Goal: Information Seeking & Learning: Compare options

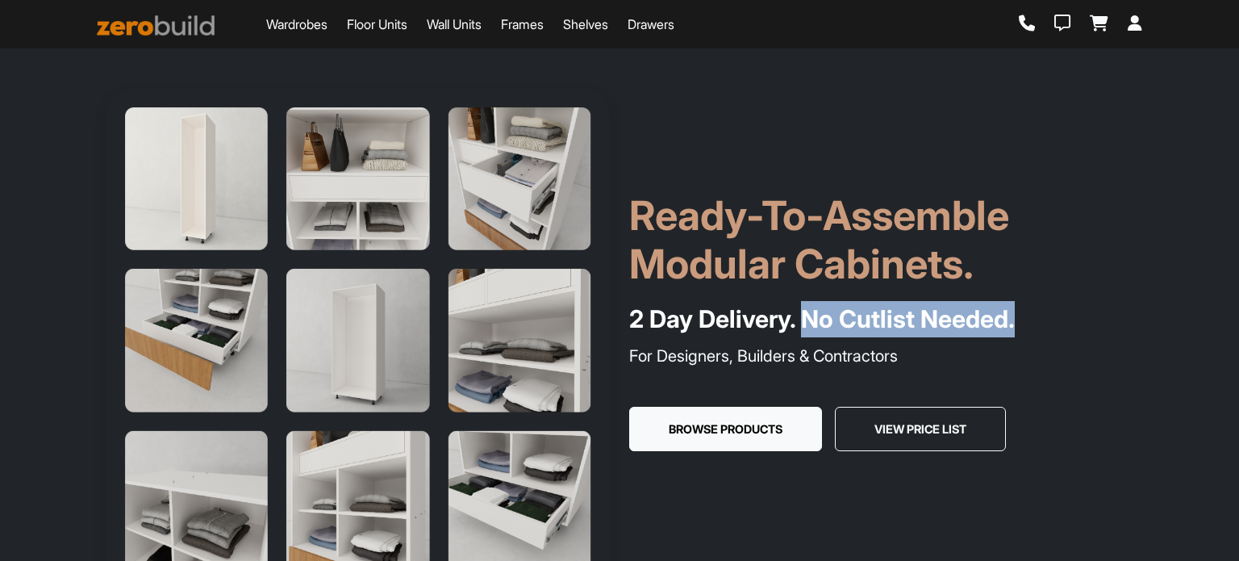
drag, startPoint x: 819, startPoint y: 319, endPoint x: 1030, endPoint y: 323, distance: 211.4
click at [1030, 323] on h4 "2 Day Delivery. No Cutlist Needed." at bounding box center [880, 319] width 503 height 36
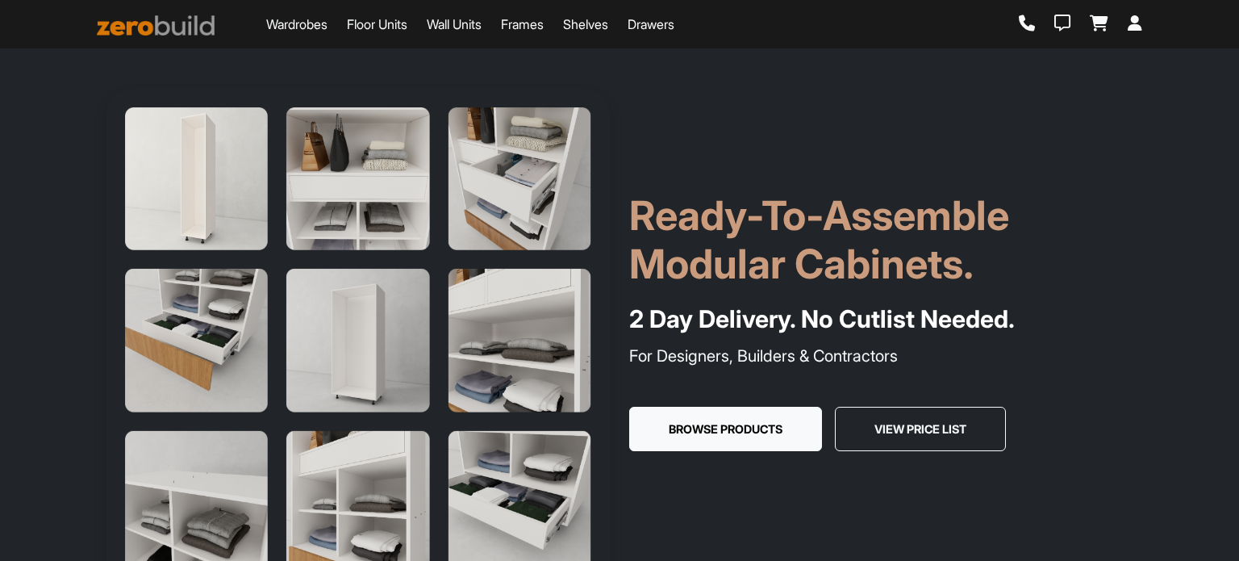
click at [1113, 340] on div "Ready-To-Assemble Modular Cabinets. 2 Day Delivery. No Cutlist Needed. For Desi…" at bounding box center [881, 340] width 523 height 299
click at [405, 27] on link "Floor Units" at bounding box center [377, 24] width 61 height 19
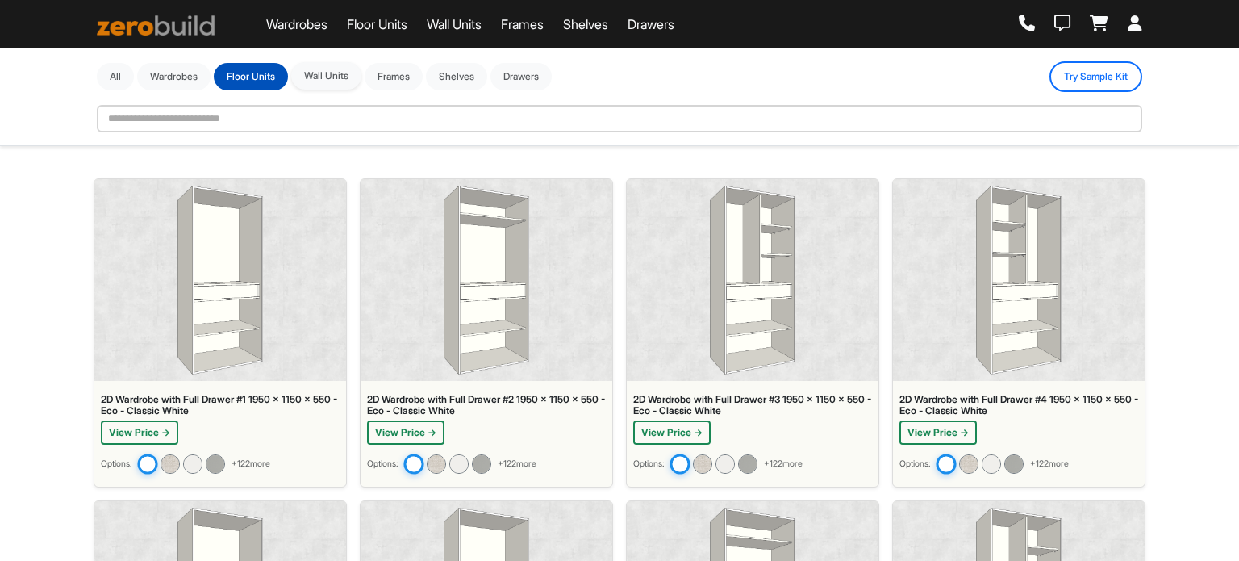
click at [345, 77] on button "Wall Units" at bounding box center [326, 75] width 70 height 27
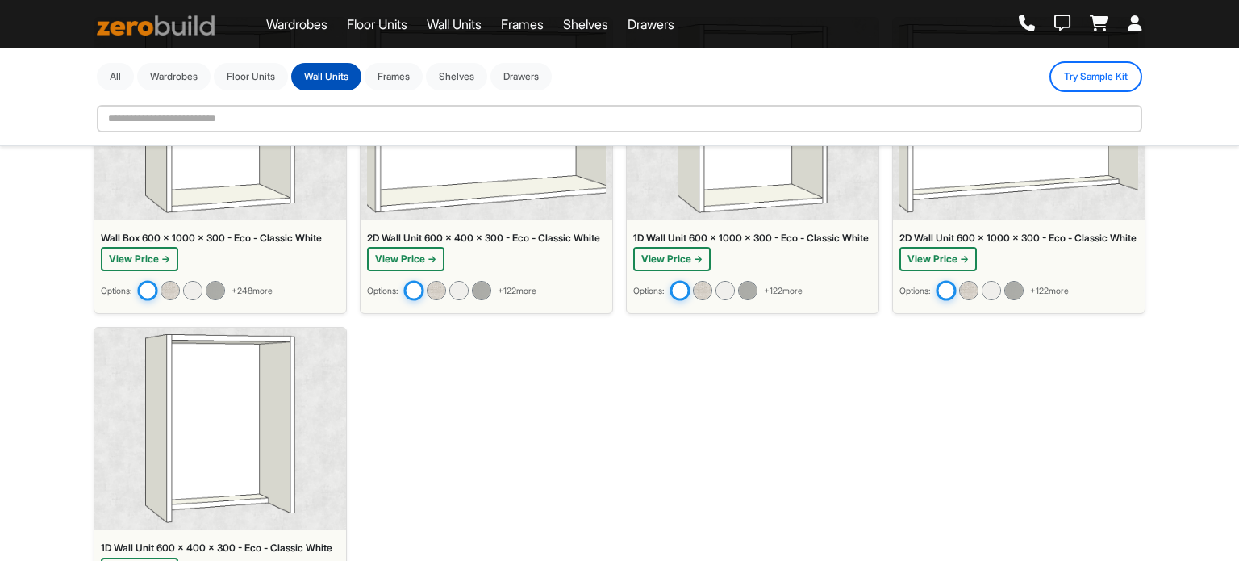
scroll to position [286, 0]
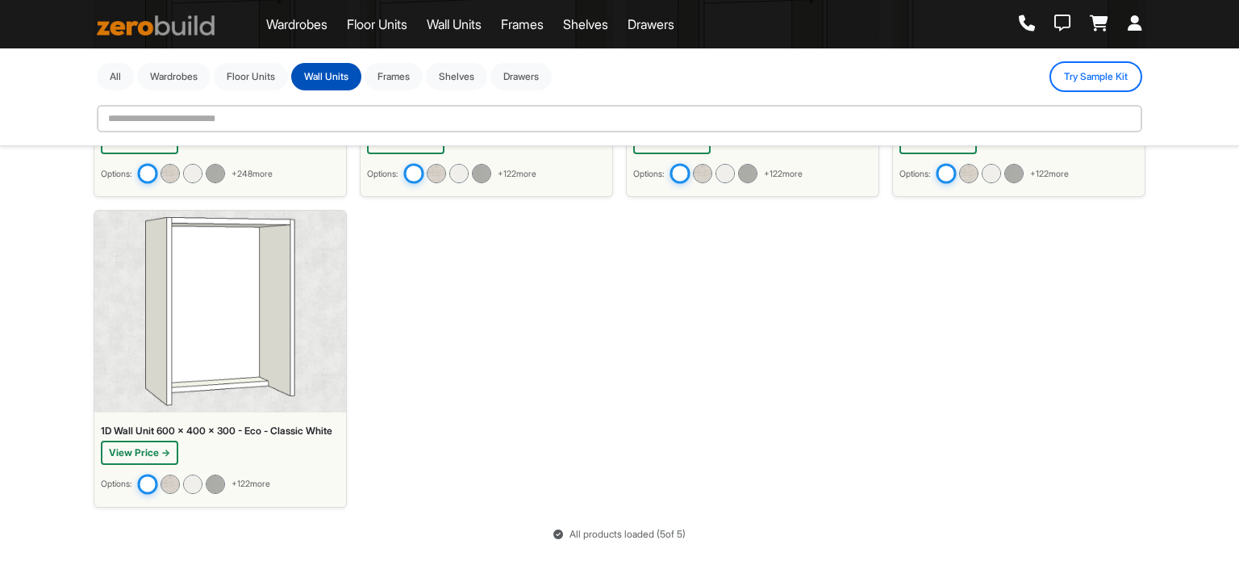
click at [257, 327] on img at bounding box center [219, 311] width 149 height 189
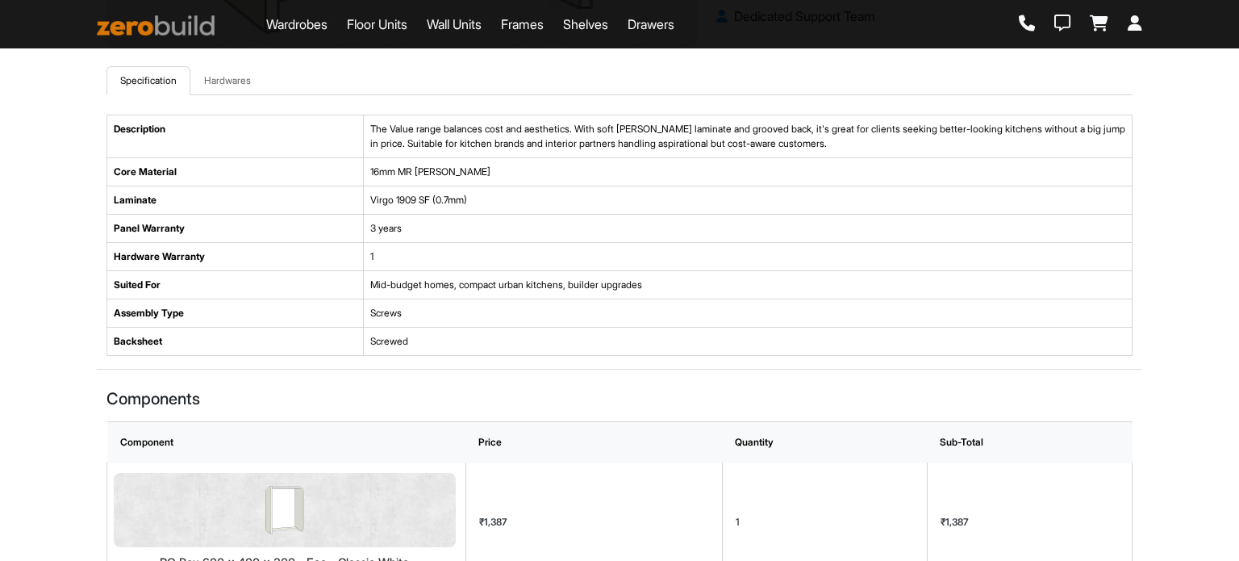
scroll to position [484, 0]
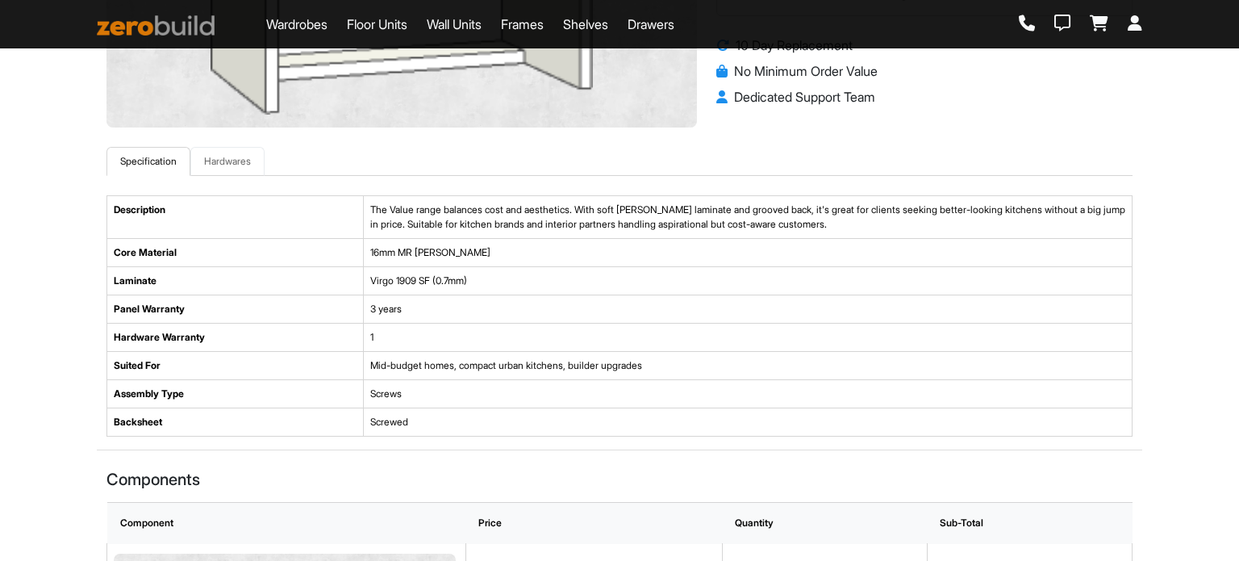
click at [231, 160] on link "Hardwares" at bounding box center [227, 161] width 74 height 29
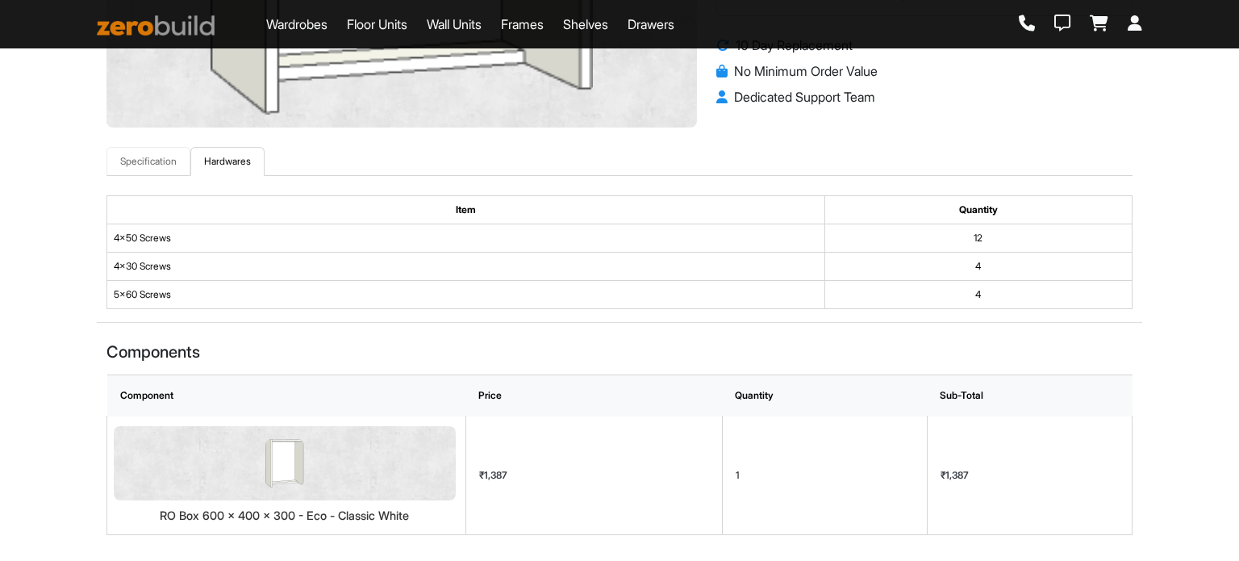
click at [143, 168] on link "Specification" at bounding box center [148, 161] width 84 height 29
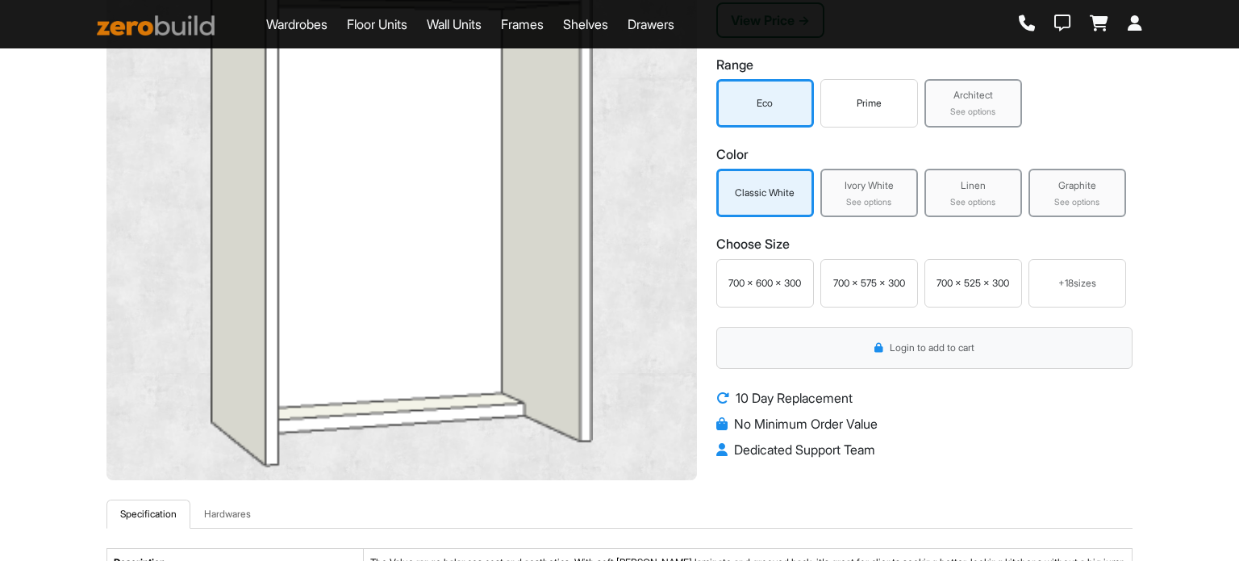
scroll to position [0, 0]
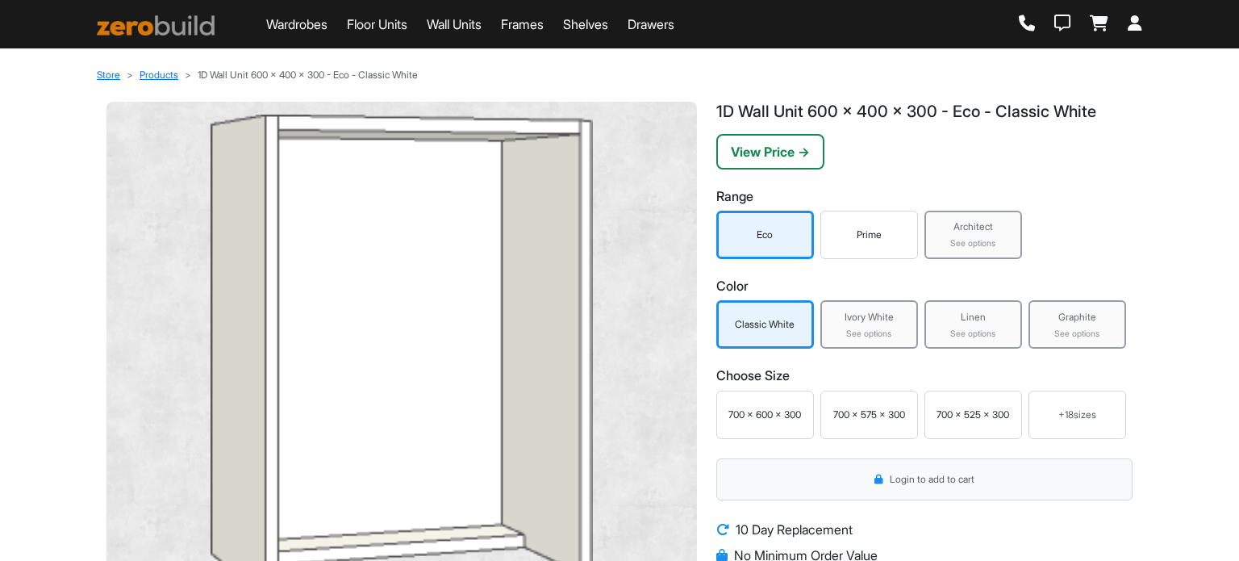
click at [870, 324] on div "Ivory White See options" at bounding box center [870, 324] width 98 height 48
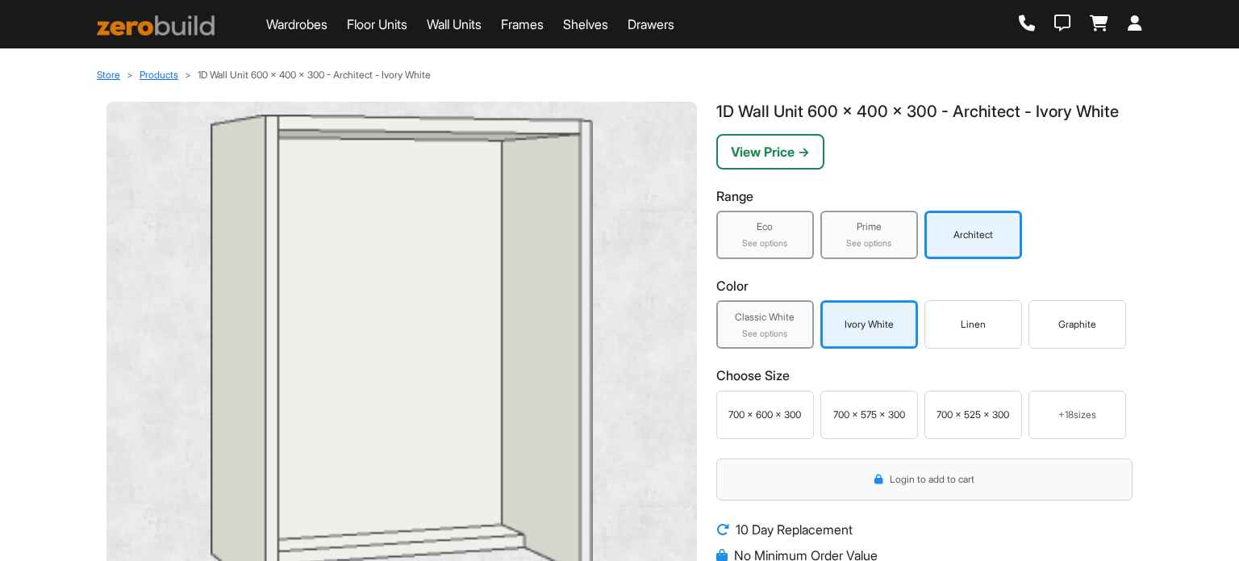
click at [884, 250] on div "See options" at bounding box center [869, 243] width 88 height 13
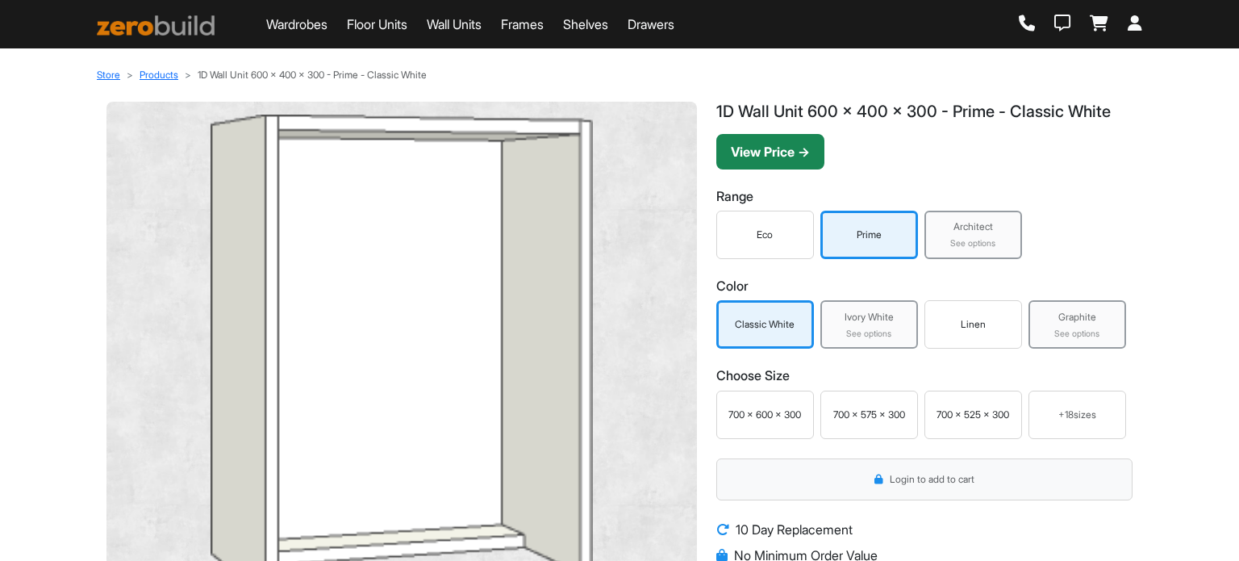
click at [799, 153] on button "View Price →" at bounding box center [770, 151] width 108 height 35
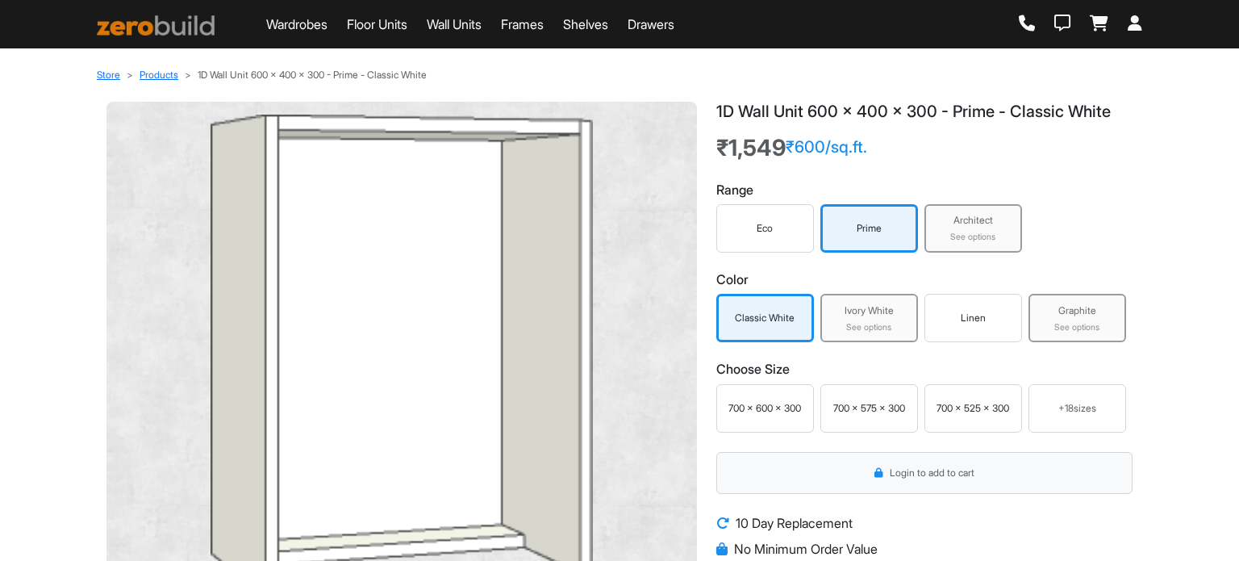
click at [782, 228] on div "Eco" at bounding box center [765, 228] width 90 height 15
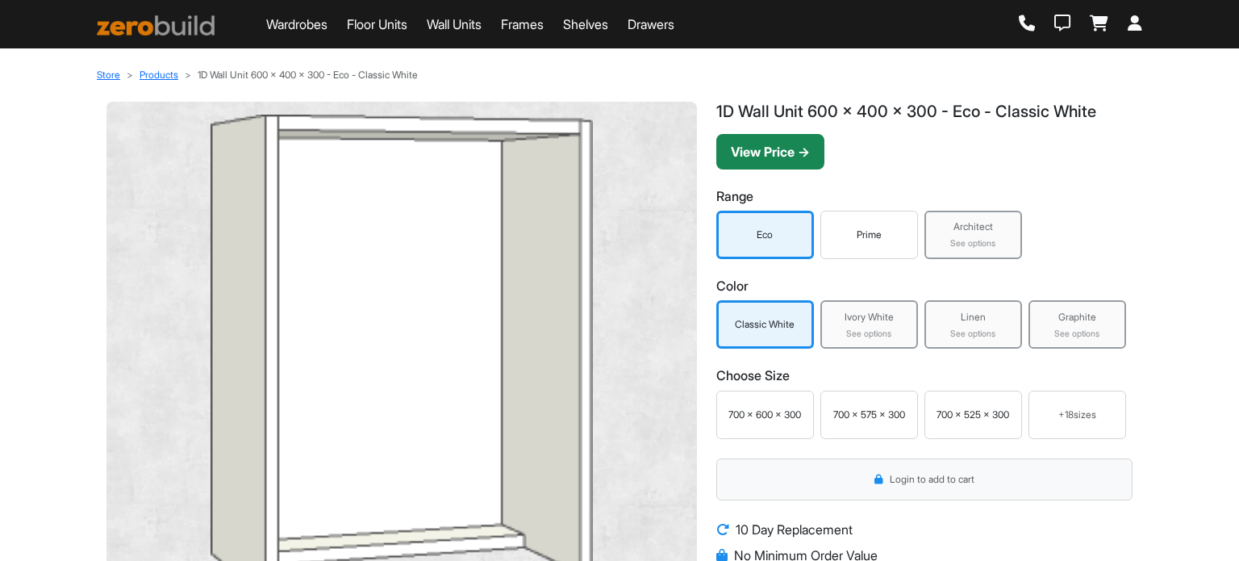
click at [775, 157] on button "View Price →" at bounding box center [770, 151] width 108 height 35
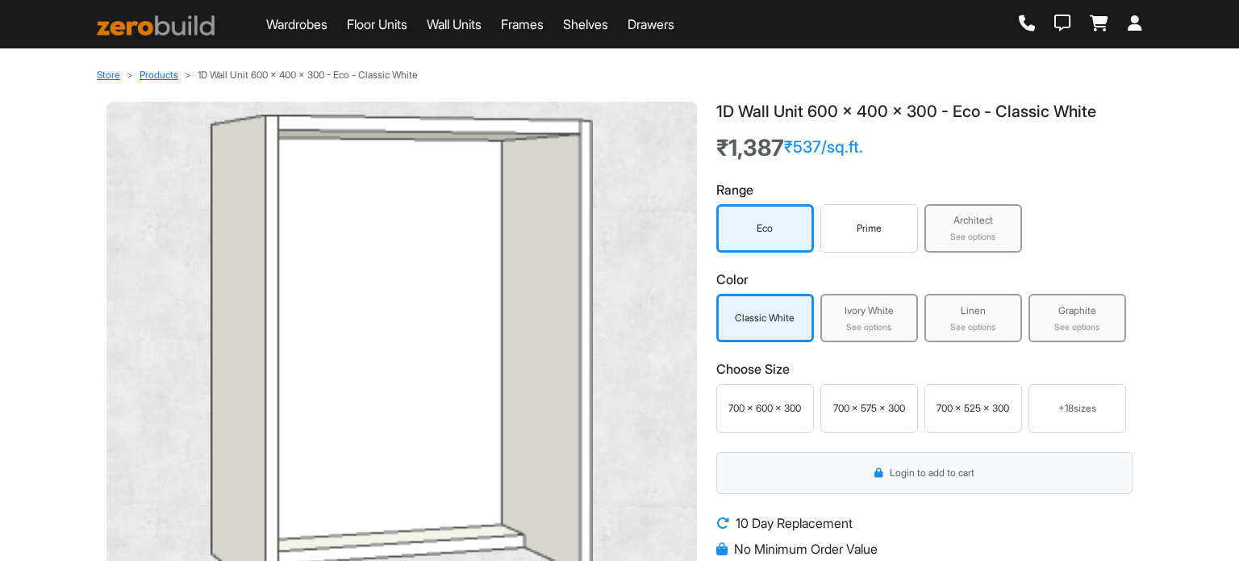
click at [870, 235] on div "Prime" at bounding box center [870, 228] width 90 height 15
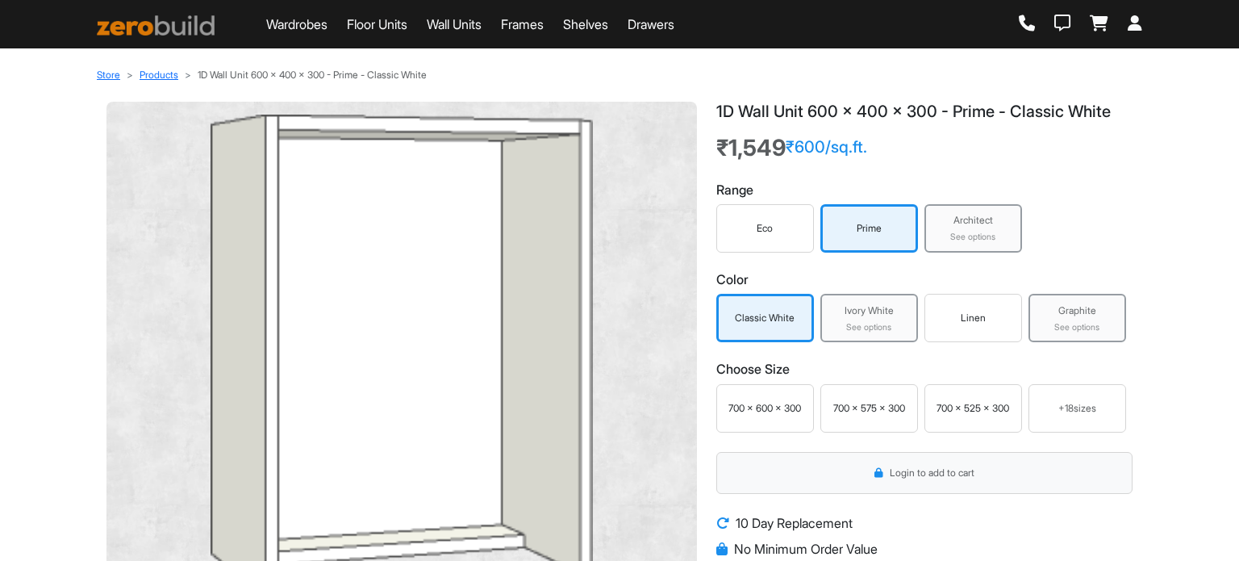
click at [971, 232] on div "See options" at bounding box center [973, 237] width 88 height 13
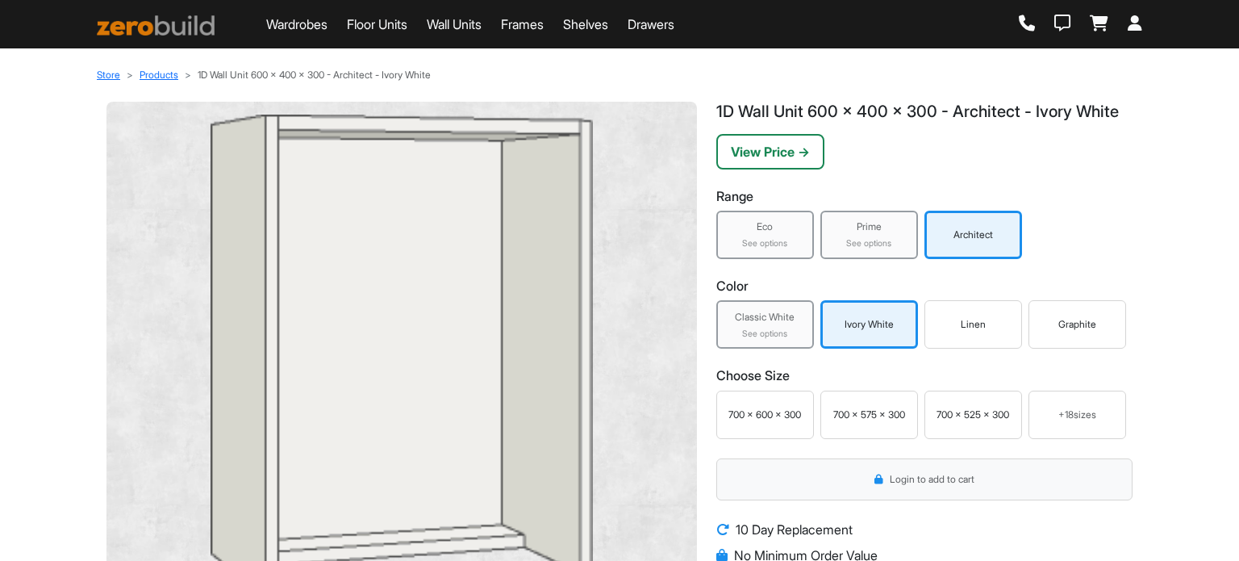
click at [988, 332] on div "Linen" at bounding box center [974, 324] width 90 height 15
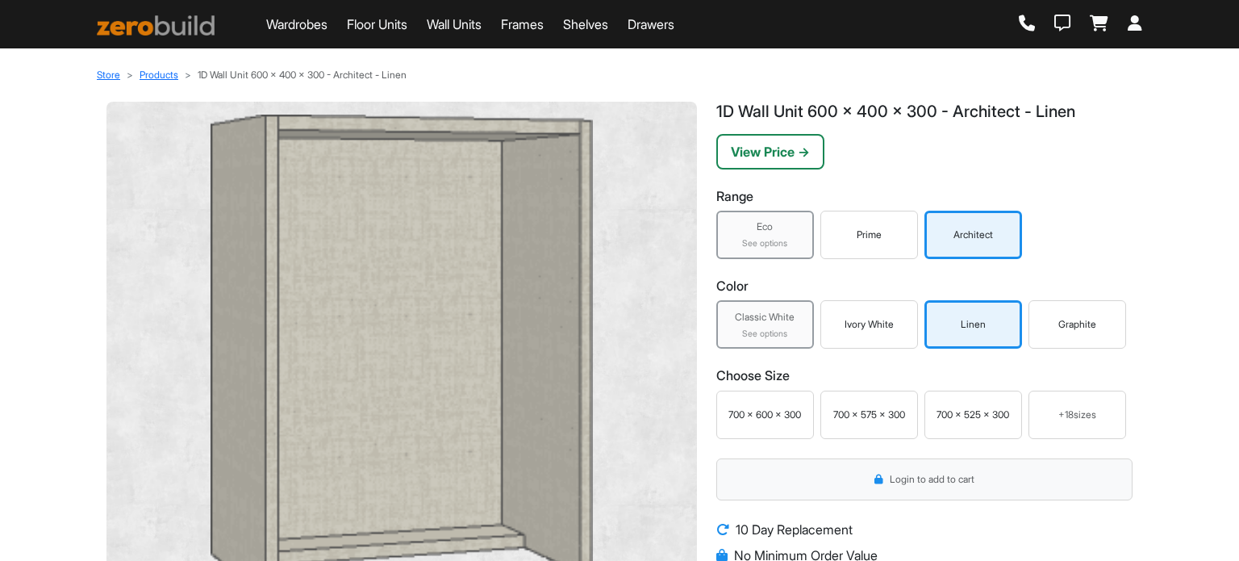
click at [783, 420] on div "700 x 600 x 300" at bounding box center [765, 414] width 90 height 15
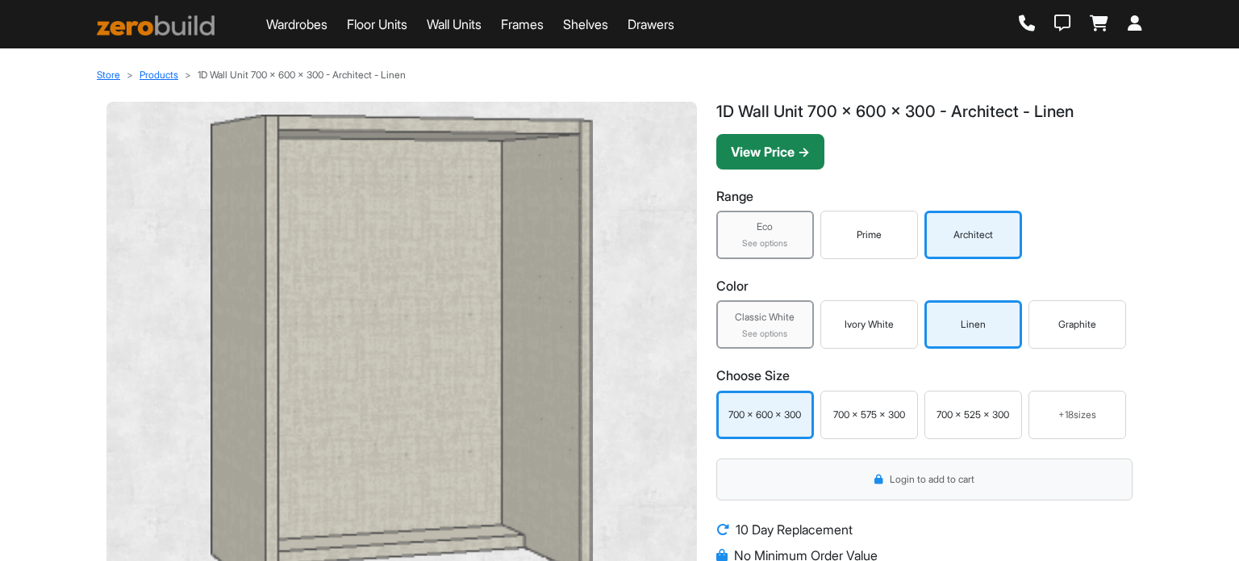
click at [784, 155] on button "View Price →" at bounding box center [770, 151] width 108 height 35
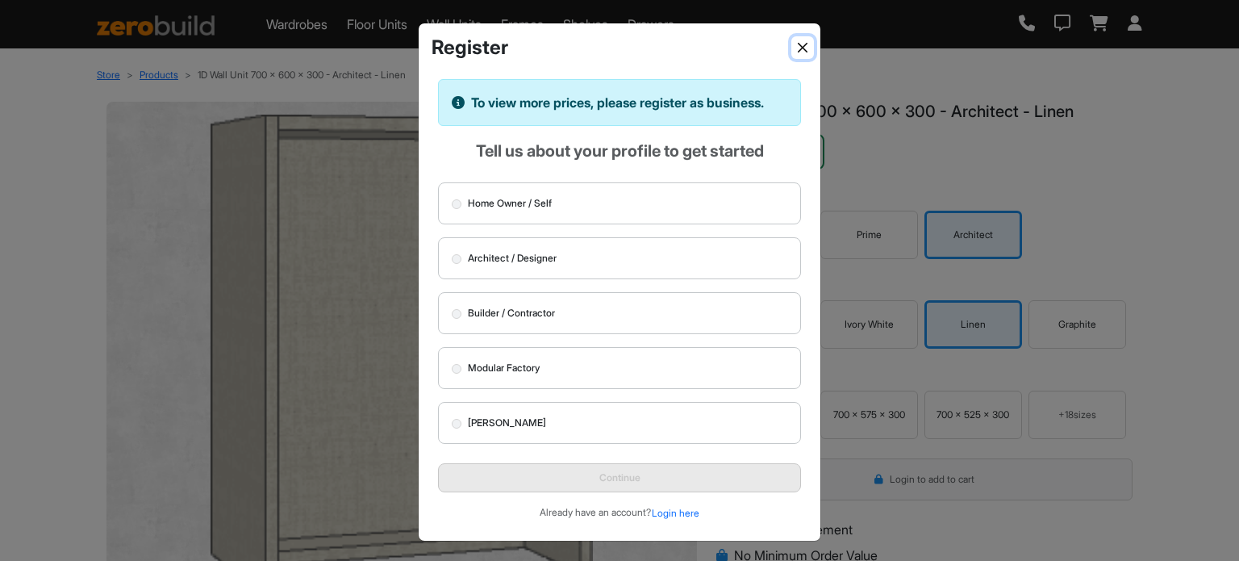
click at [813, 48] on button "Close" at bounding box center [802, 47] width 23 height 23
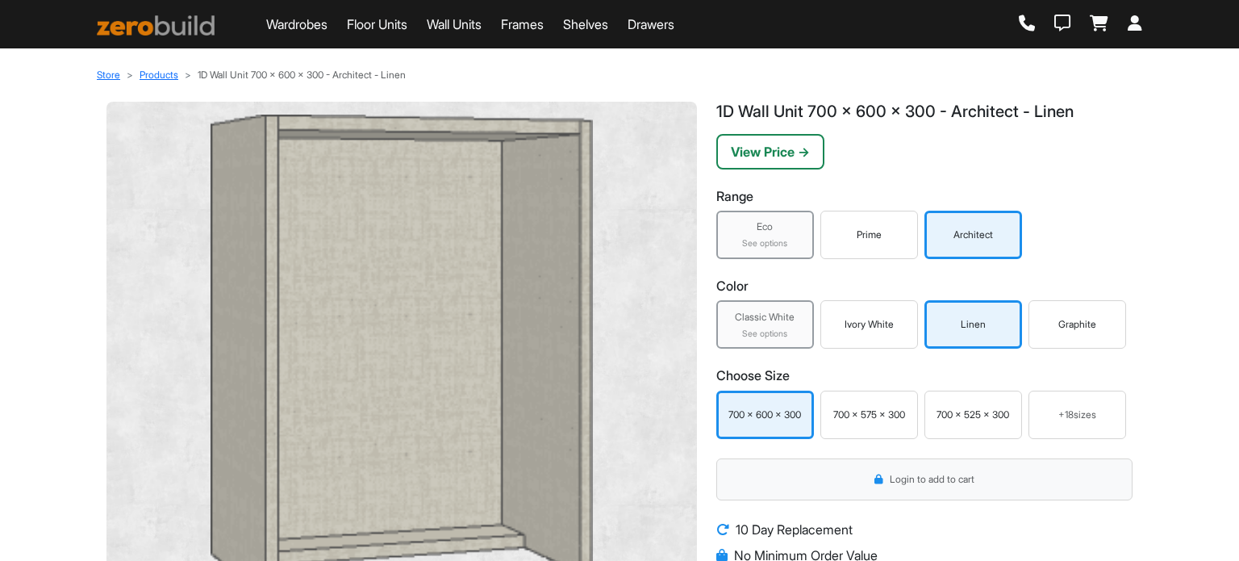
click at [471, 19] on link "Wall Units" at bounding box center [454, 24] width 55 height 19
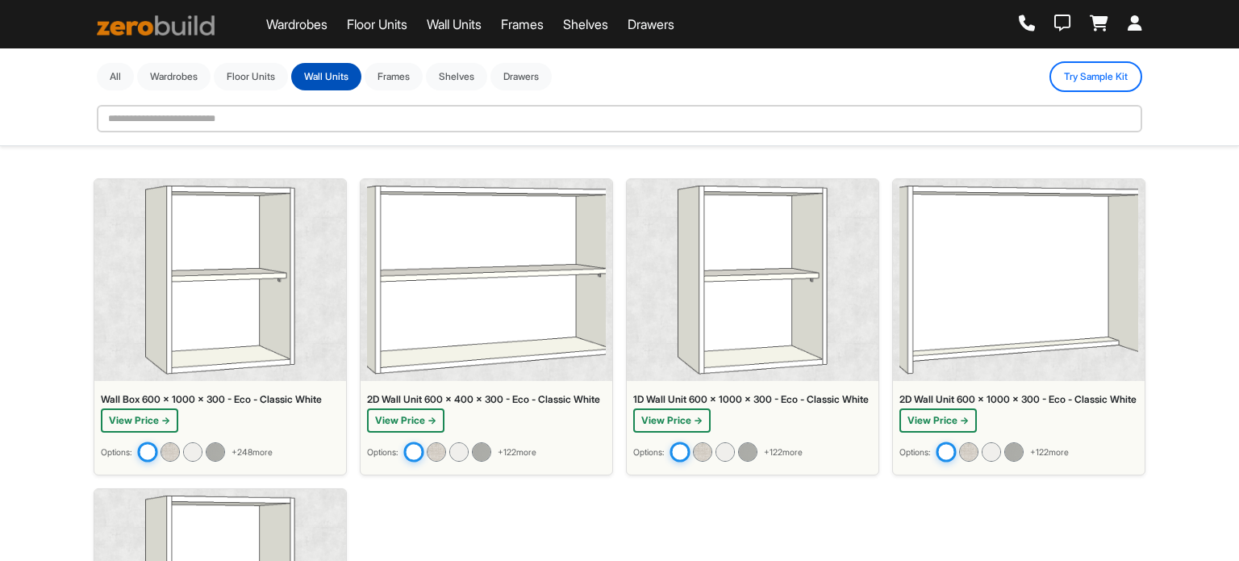
click at [544, 18] on link "Frames" at bounding box center [522, 24] width 43 height 19
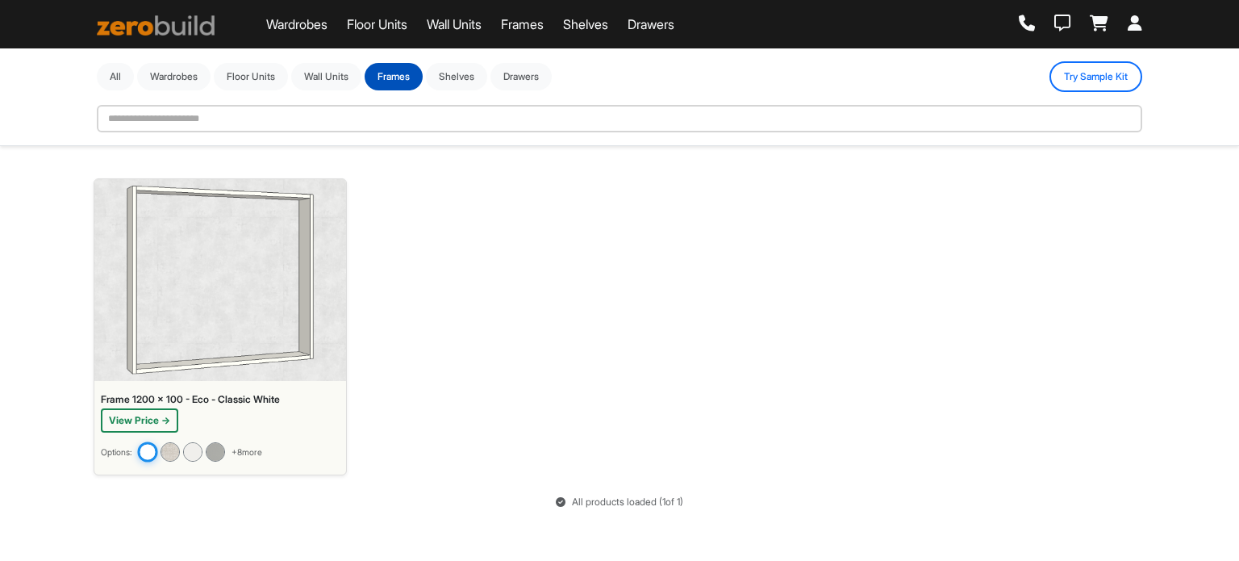
click at [603, 25] on link "Shelves" at bounding box center [585, 24] width 45 height 19
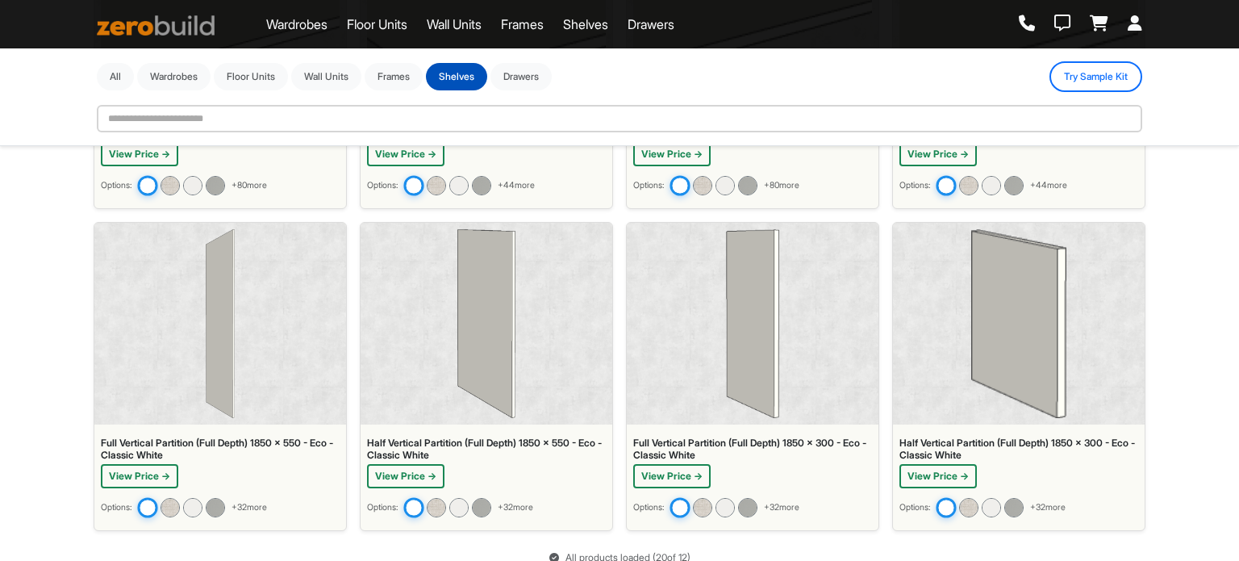
scroll to position [1260, 0]
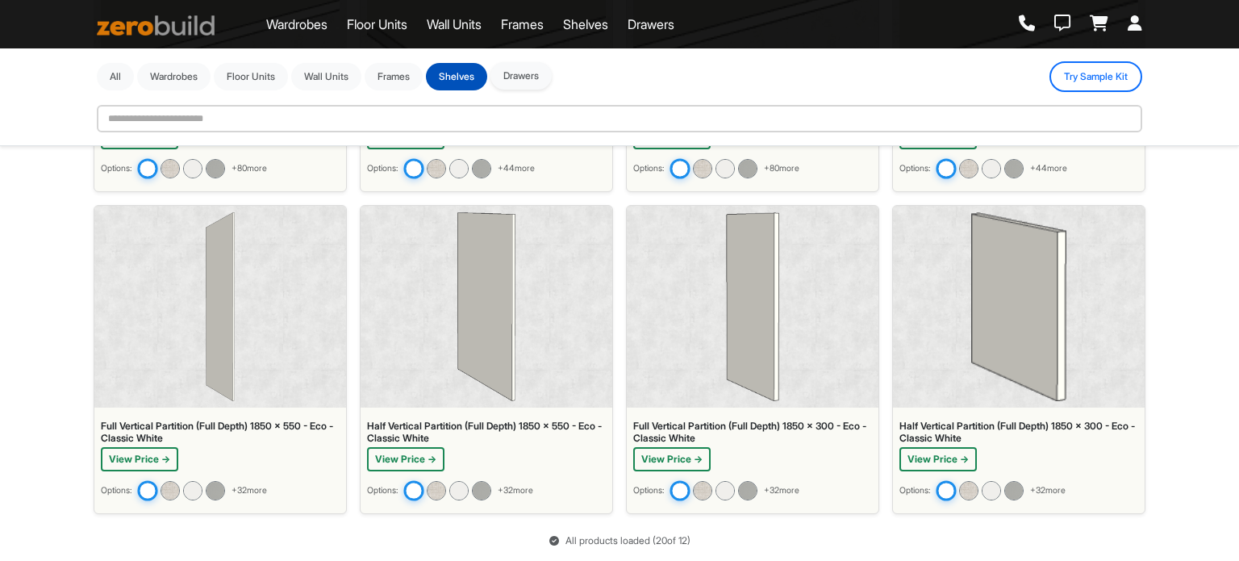
click at [512, 73] on button "Drawers" at bounding box center [521, 75] width 61 height 27
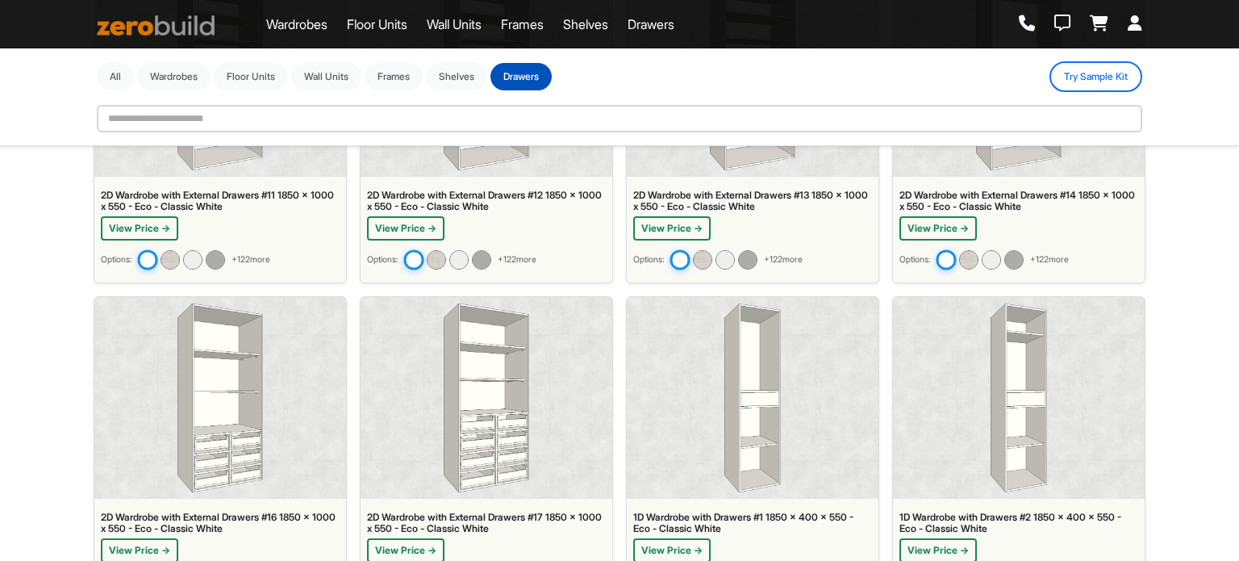
scroll to position [4721, 0]
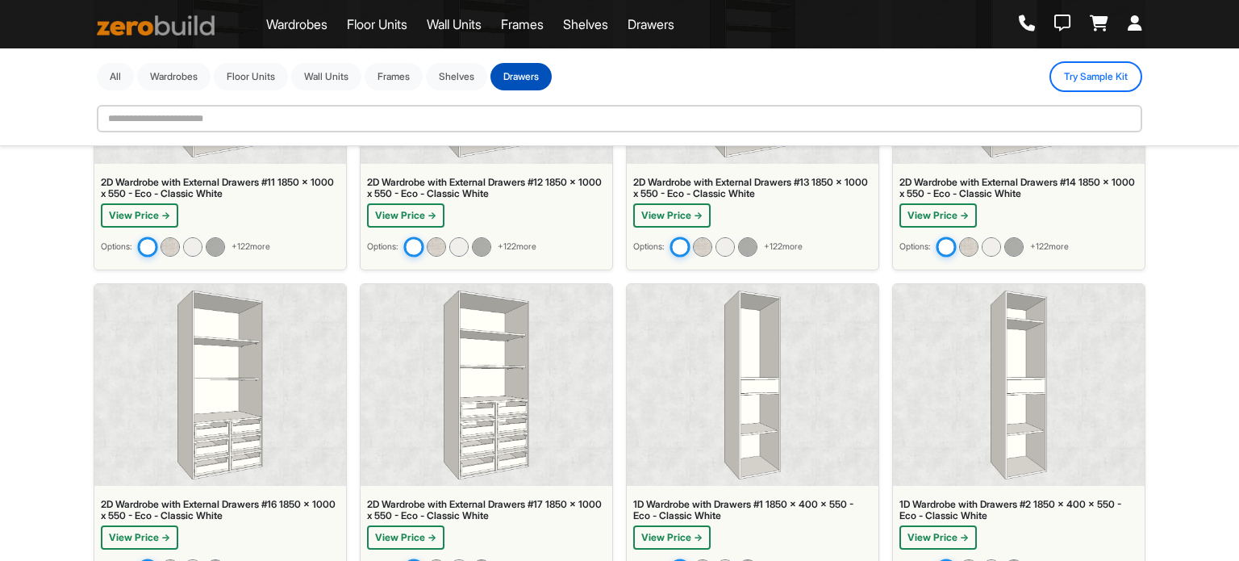
click at [123, 17] on img at bounding box center [156, 25] width 118 height 20
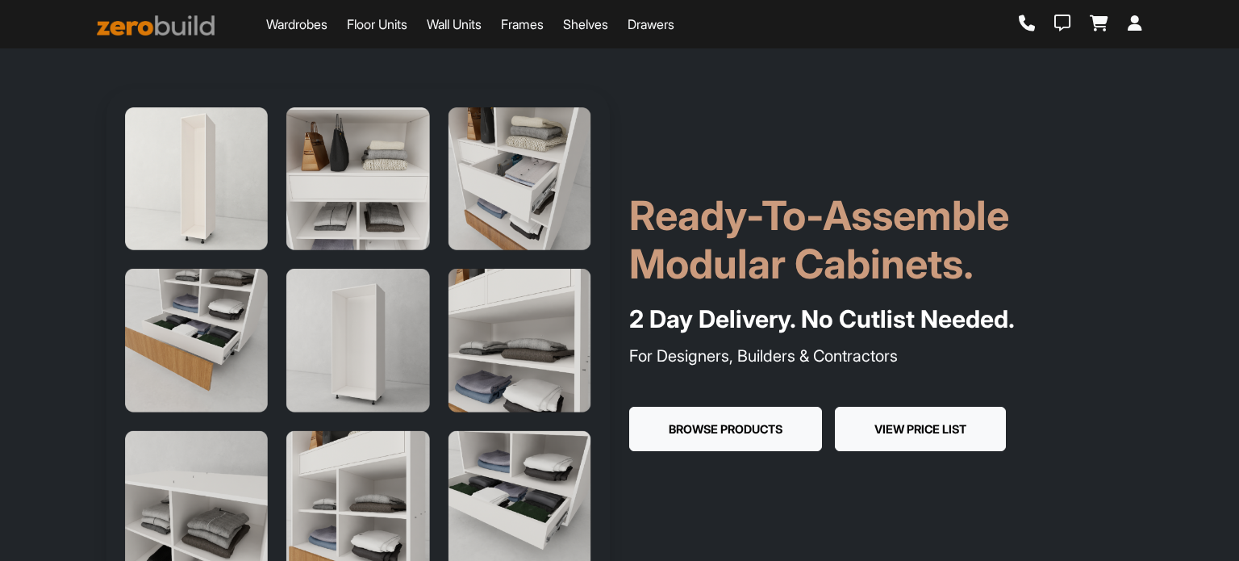
click at [912, 419] on button "View Price List" at bounding box center [920, 429] width 171 height 45
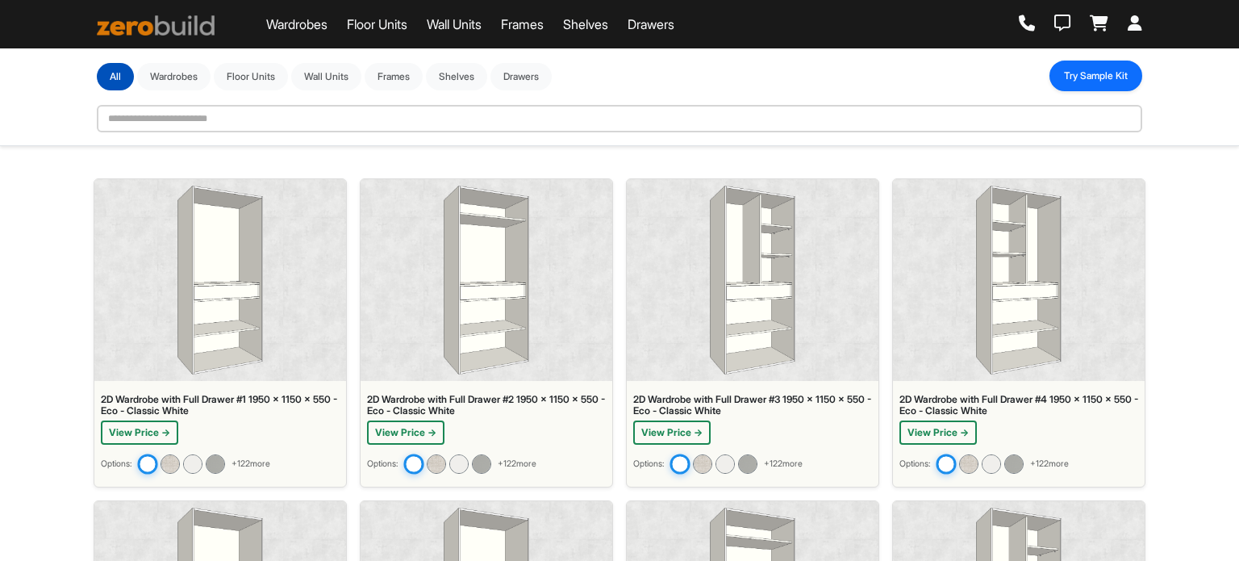
click at [1092, 69] on button "Try Sample Kit" at bounding box center [1096, 76] width 93 height 31
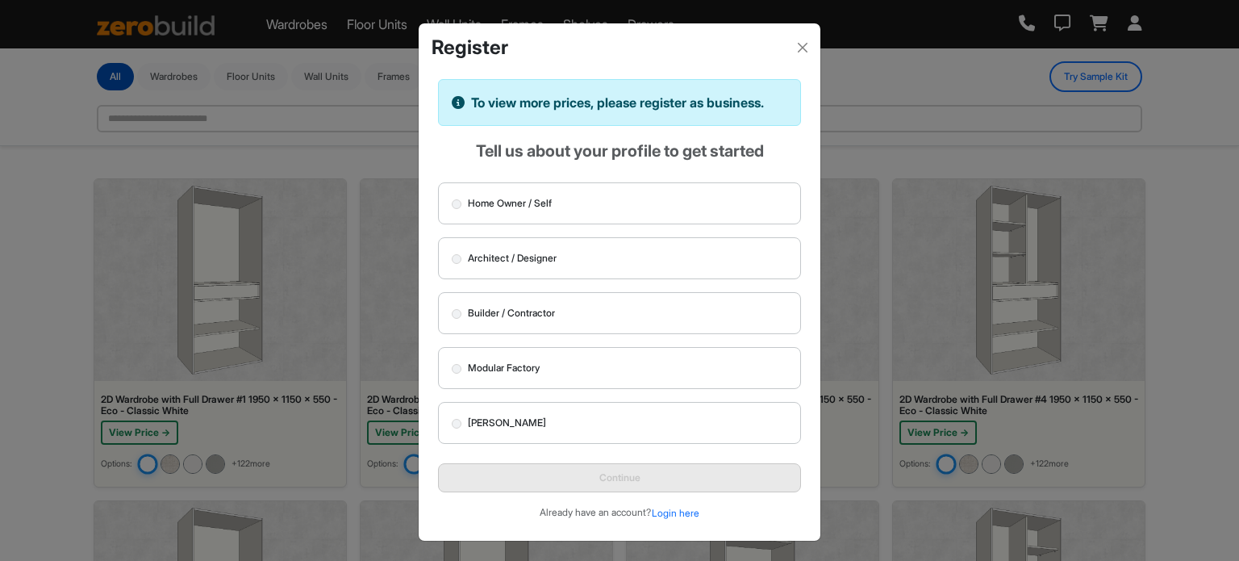
click at [898, 93] on div "Register To view more prices, please register as business. Tell us about your p…" at bounding box center [619, 280] width 1239 height 561
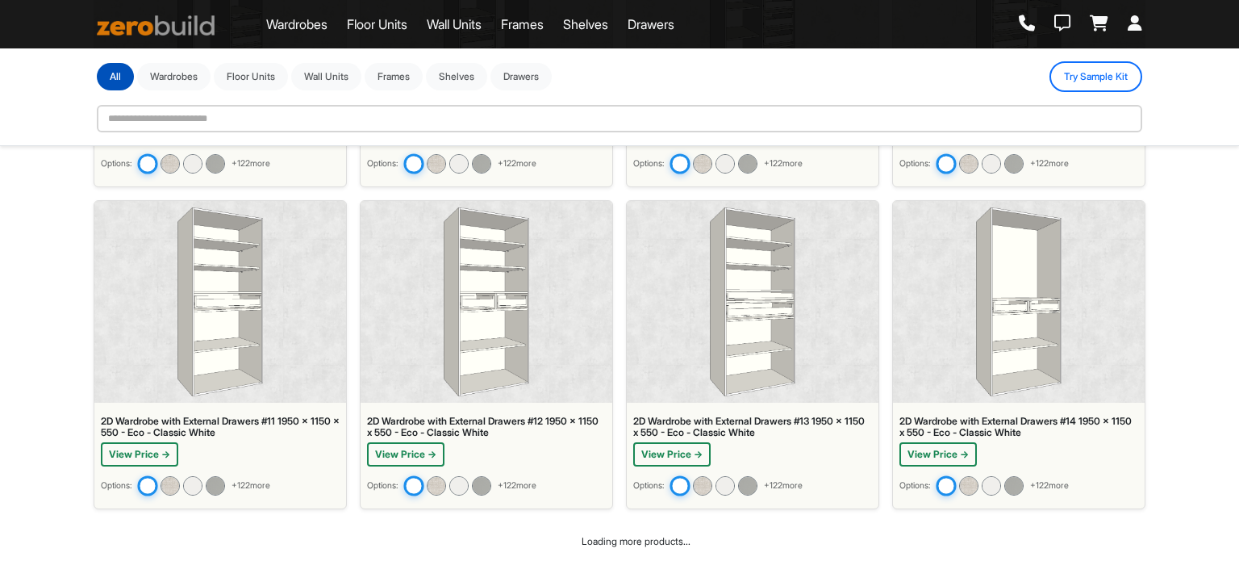
scroll to position [1592, 0]
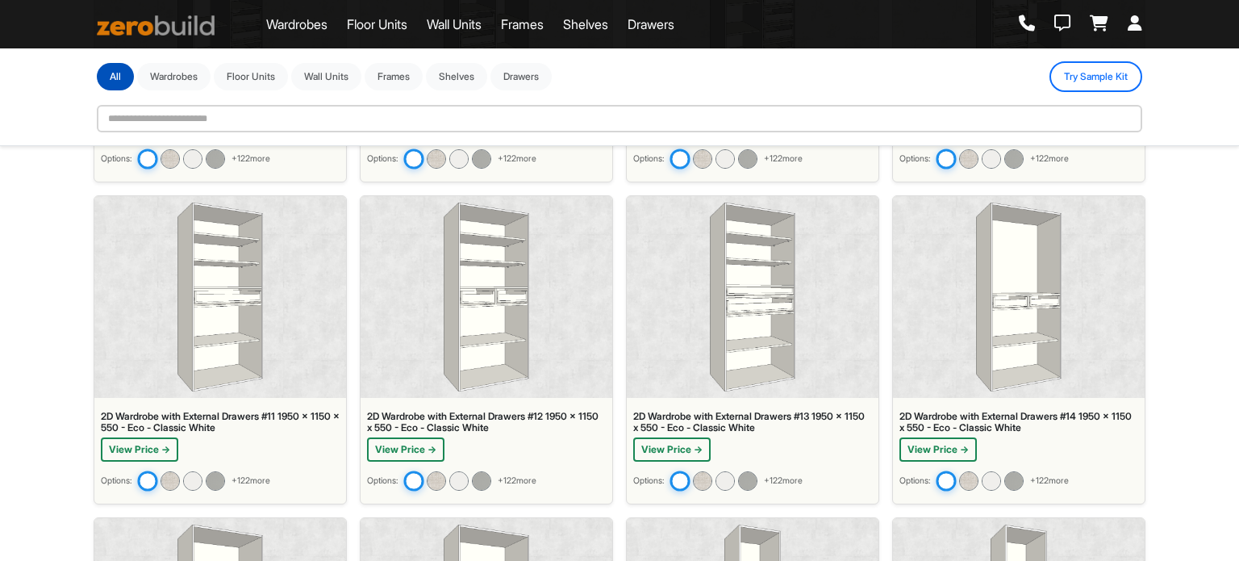
click at [409, 265] on div at bounding box center [487, 297] width 252 height 202
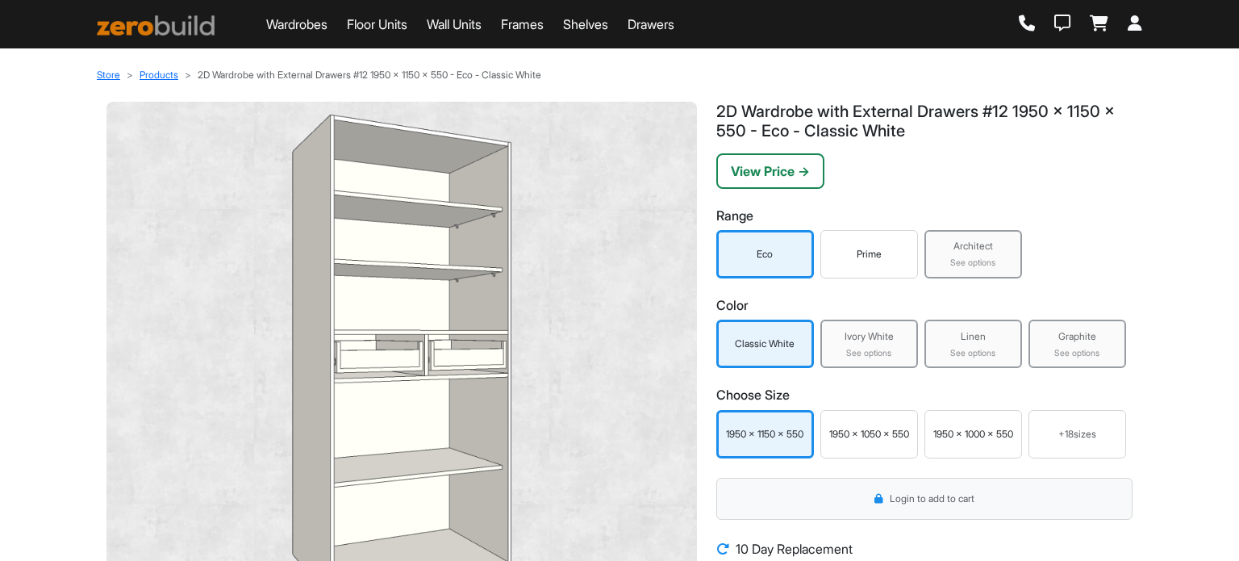
scroll to position [81, 0]
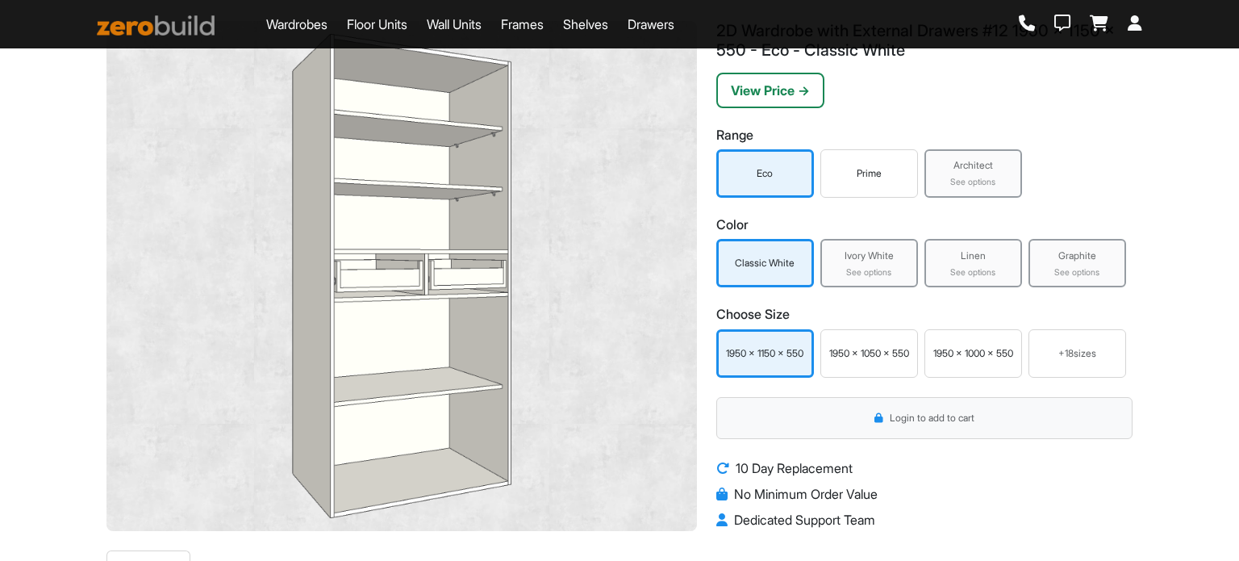
click at [867, 264] on div "Ivory White See options" at bounding box center [870, 263] width 98 height 48
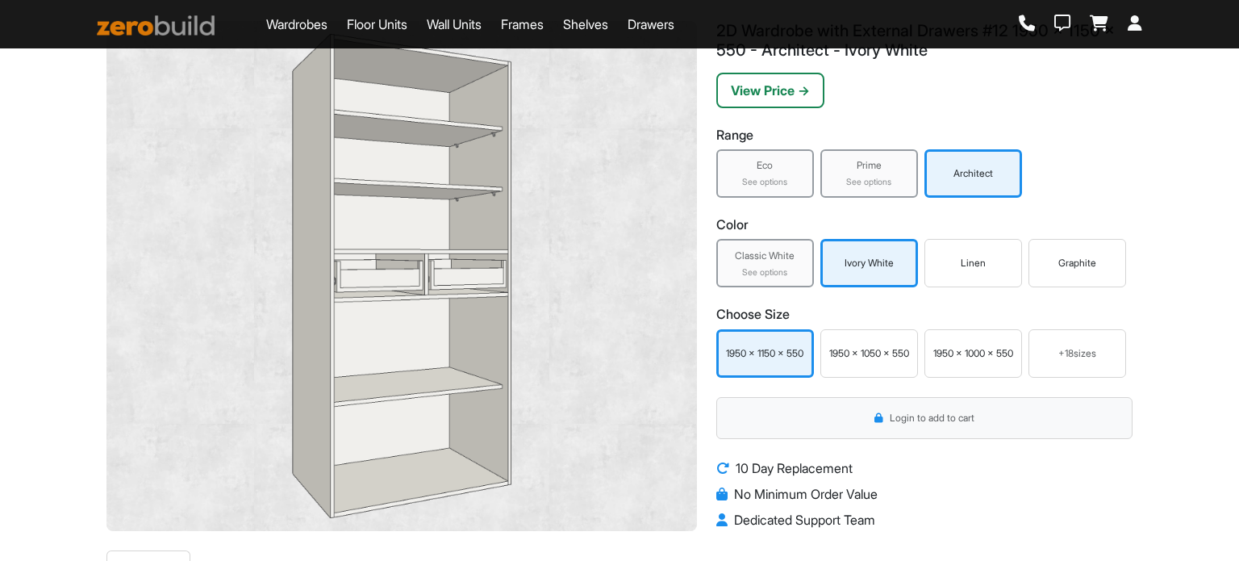
click at [971, 262] on div "Linen" at bounding box center [974, 263] width 90 height 15
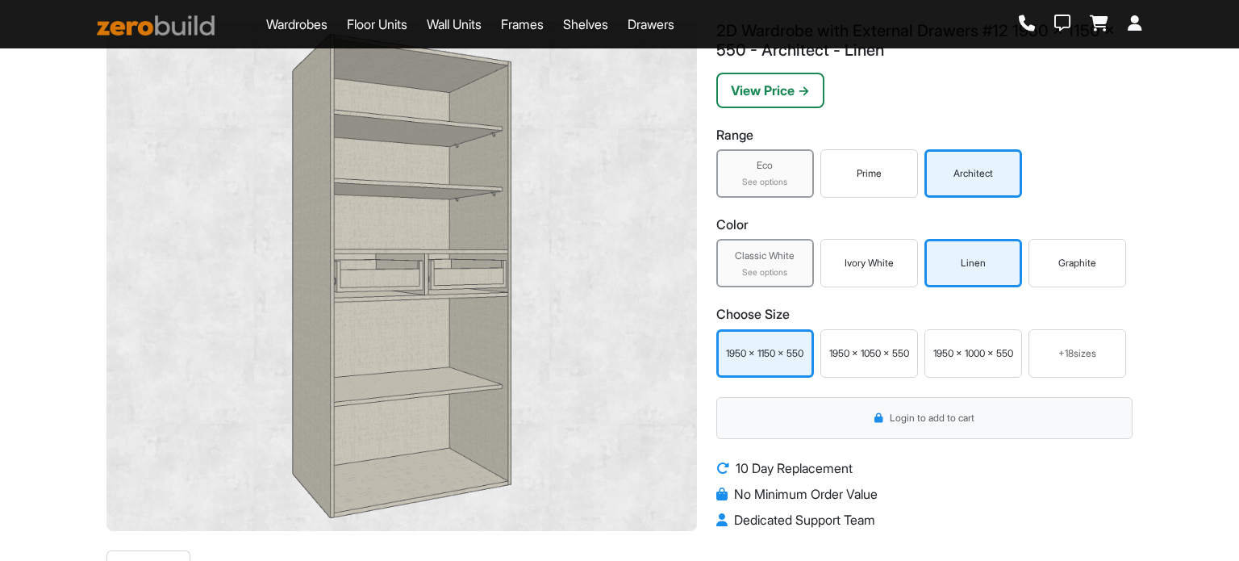
click at [1067, 261] on div "Graphite" at bounding box center [1078, 263] width 90 height 15
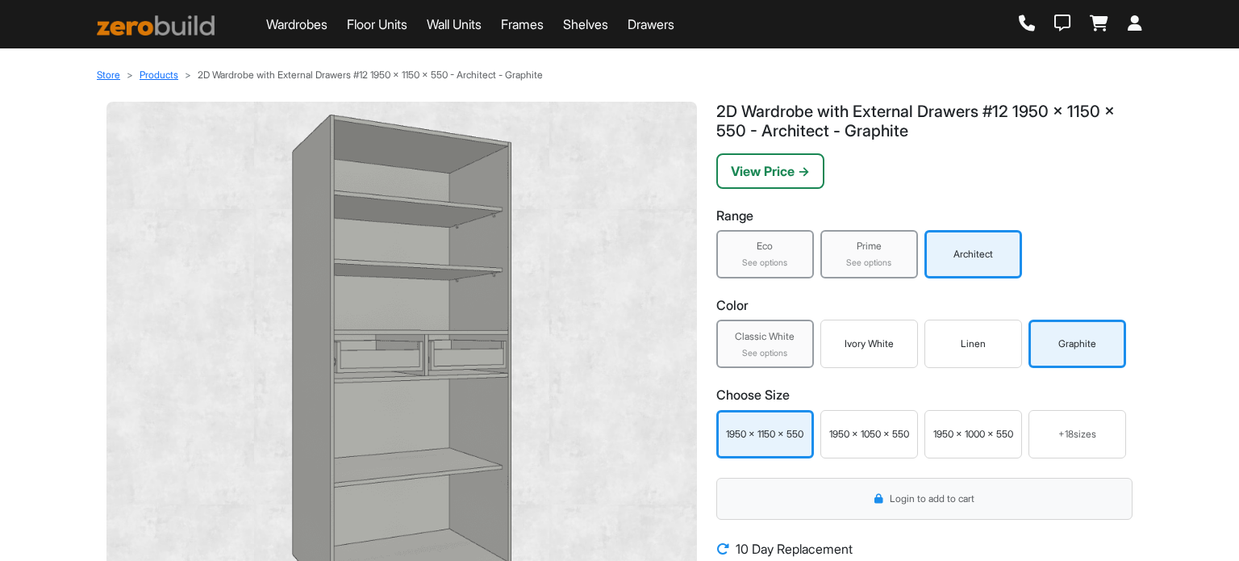
click at [674, 25] on link "Drawers" at bounding box center [651, 24] width 47 height 19
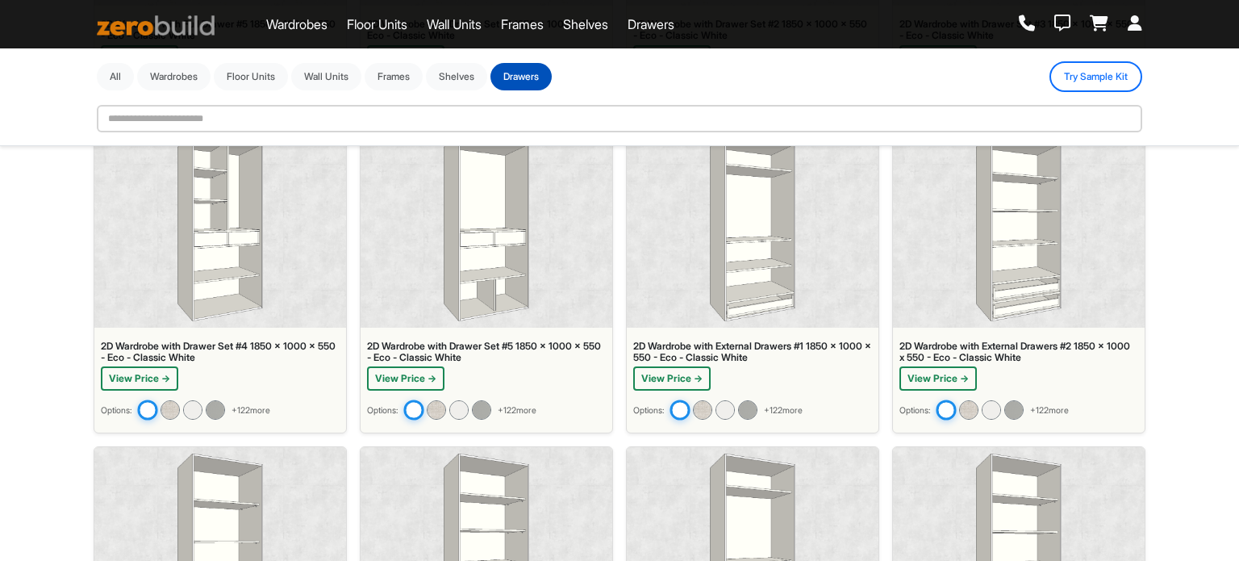
scroll to position [3678, 0]
